Goal: Information Seeking & Learning: Learn about a topic

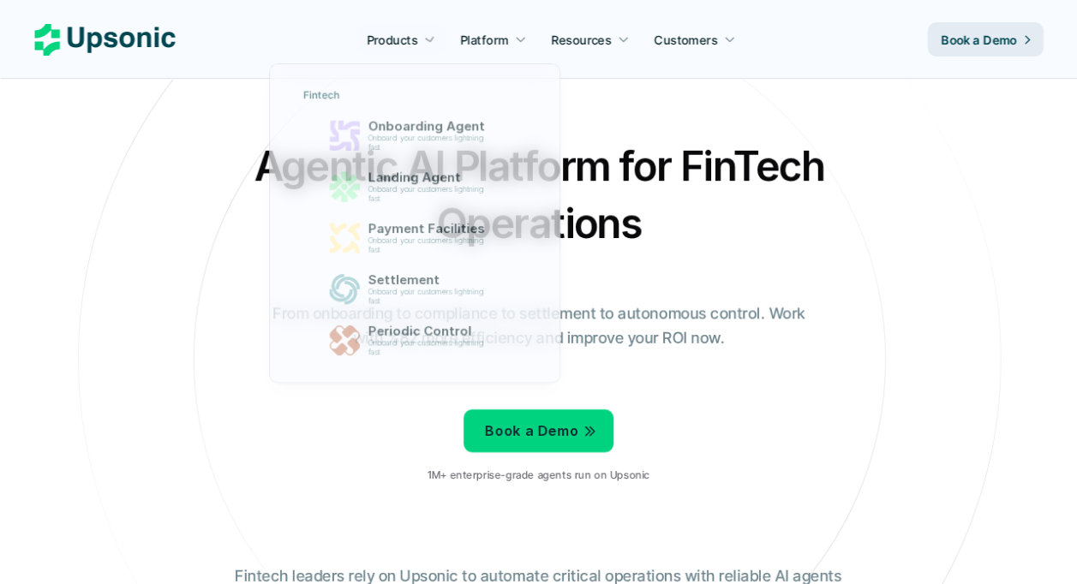
click at [417, 41] on div at bounding box center [417, 207] width 297 height 366
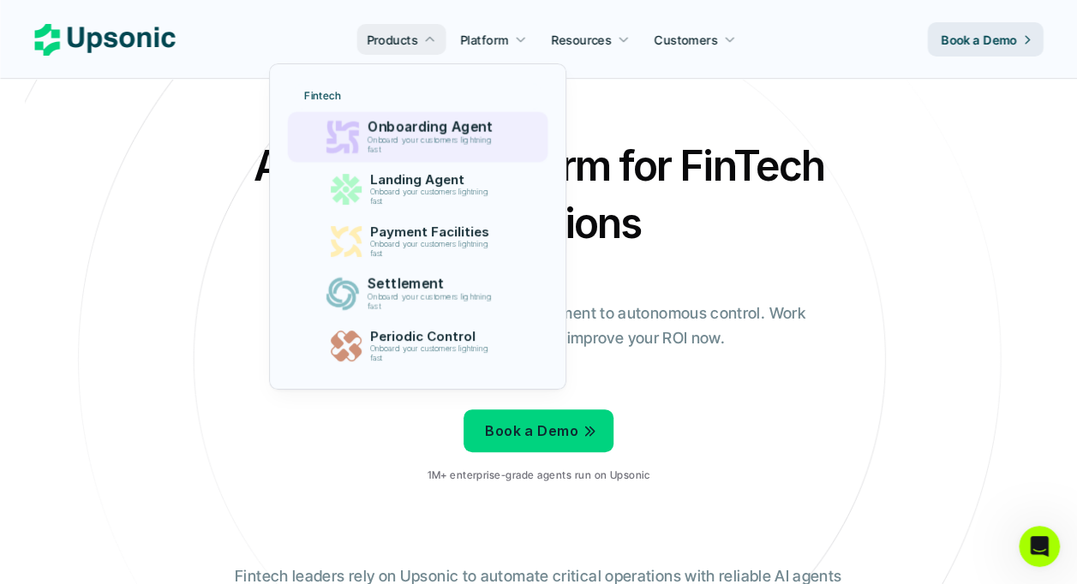
click at [413, 138] on p "Onboard your customers lightning fast" at bounding box center [432, 145] width 131 height 20
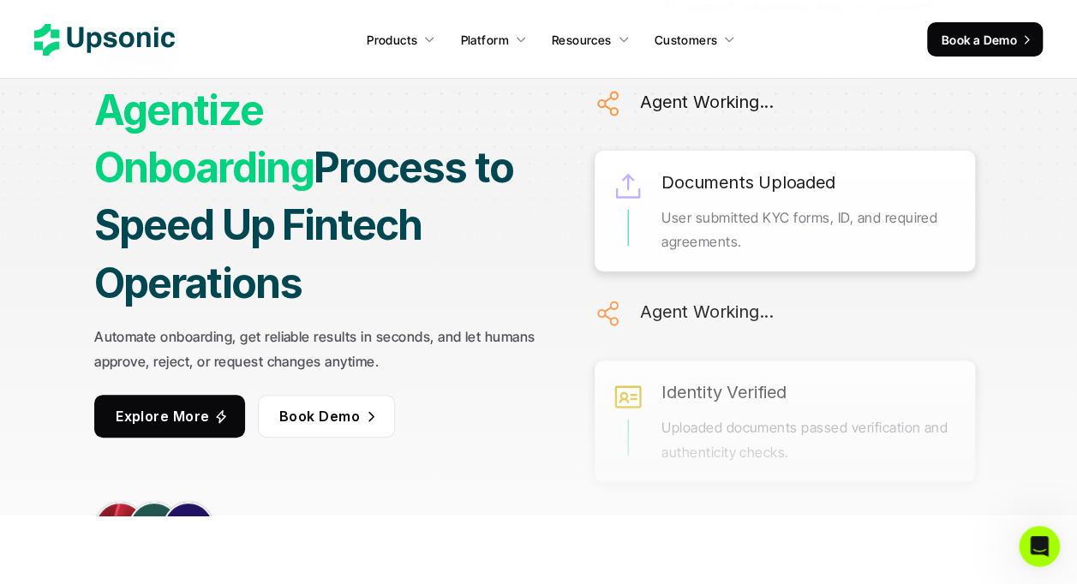
scroll to position [63, 0]
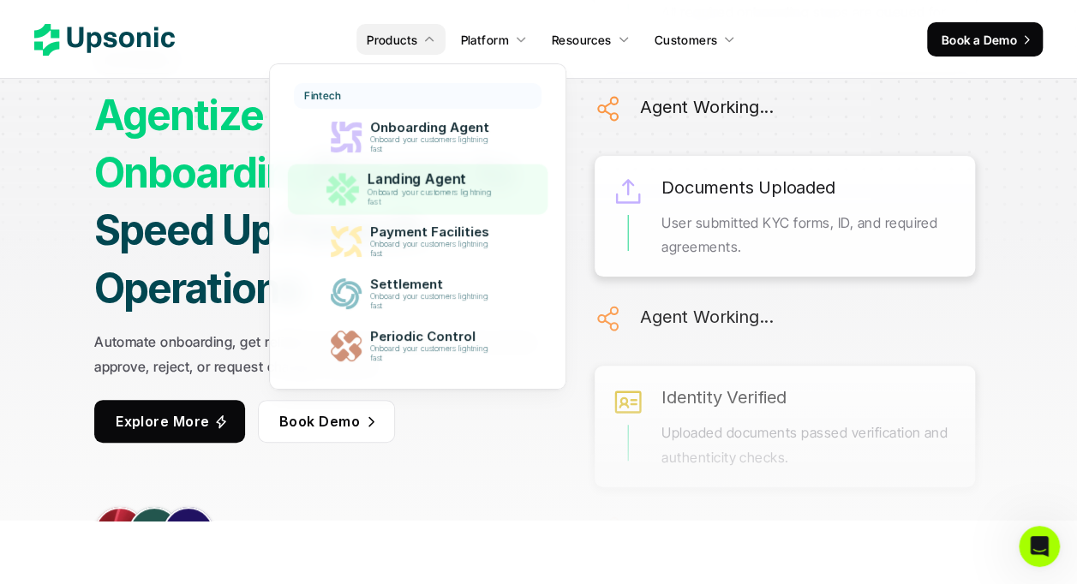
click at [396, 181] on p "Landing Agent" at bounding box center [433, 179] width 133 height 16
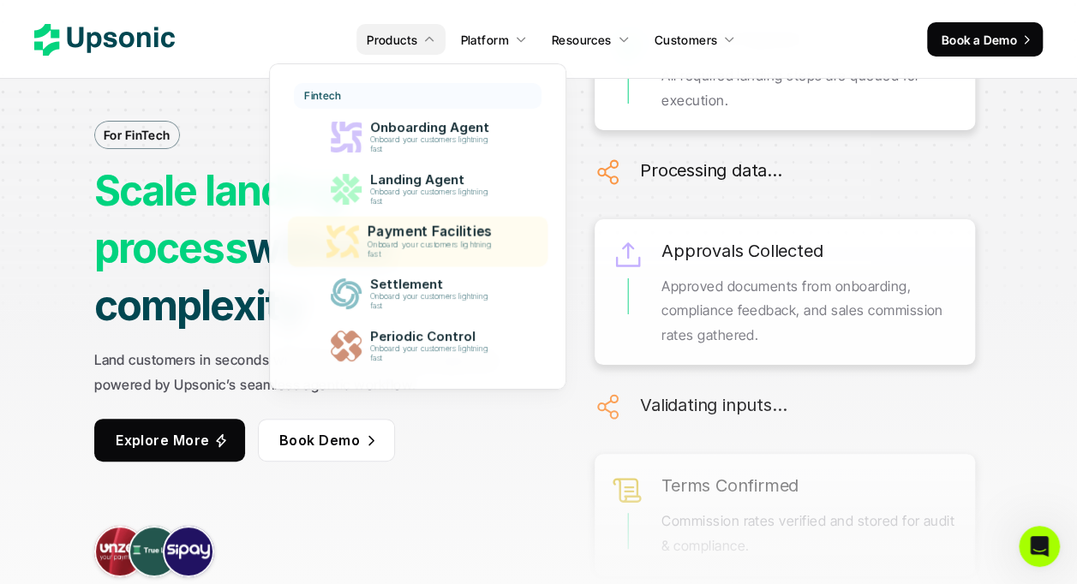
click at [401, 254] on p "Onboard your customers lightning fast" at bounding box center [432, 250] width 131 height 20
